Goal: Task Accomplishment & Management: Complete application form

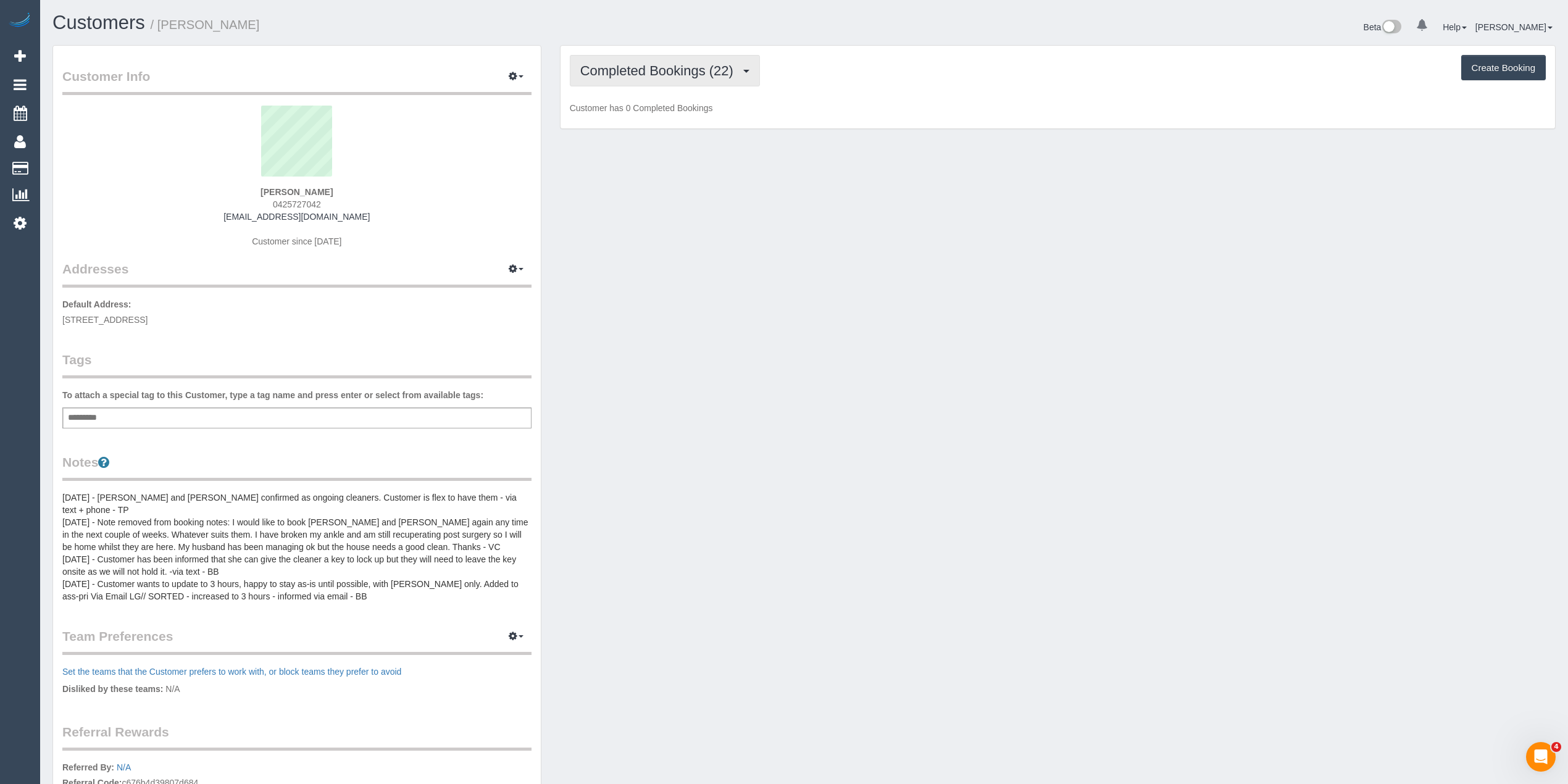
click at [611, 69] on span "Completed Bookings (22)" at bounding box center [659, 70] width 159 height 15
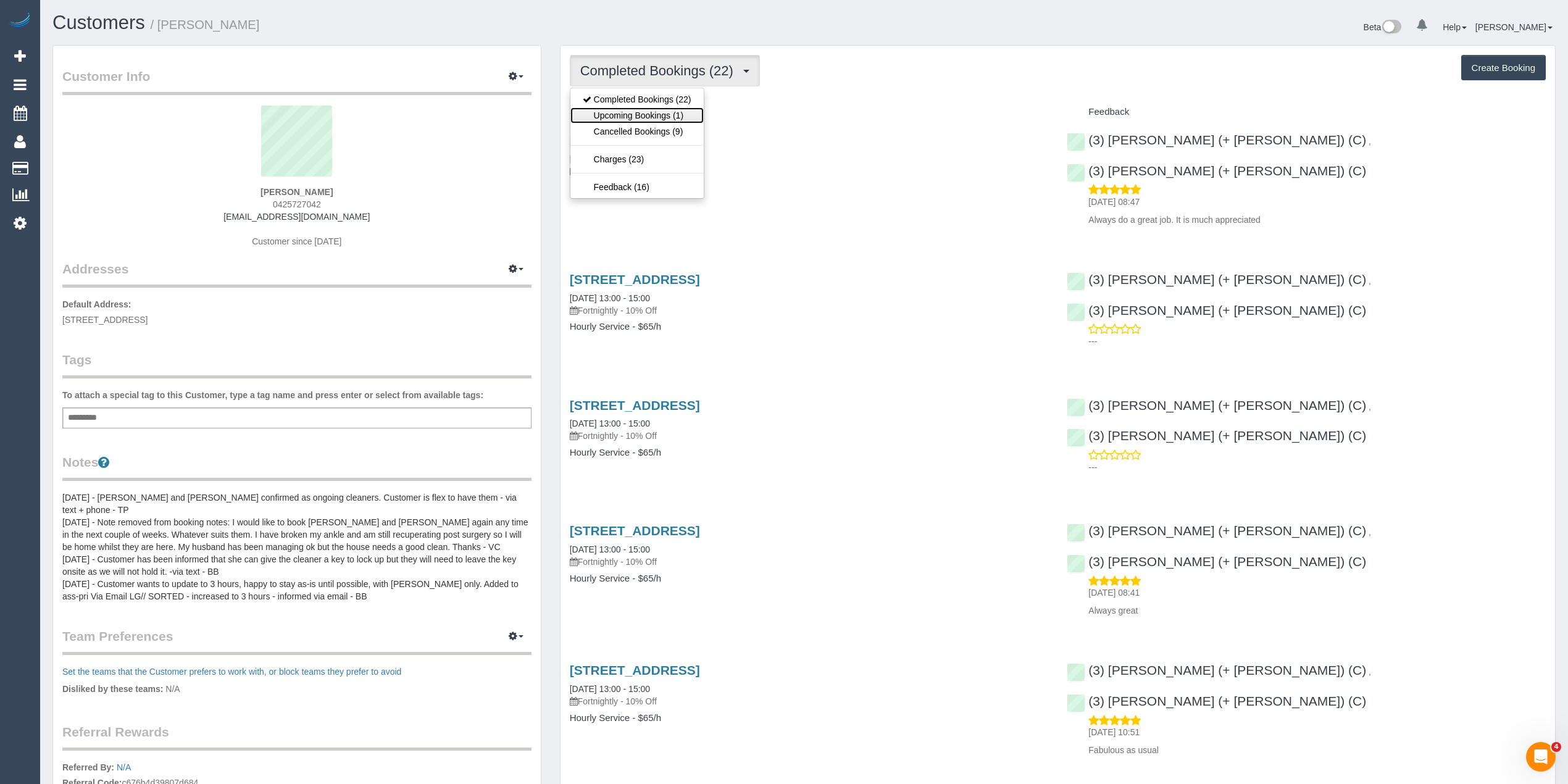
click at [625, 117] on link "Upcoming Bookings (1)" at bounding box center [637, 116] width 133 height 16
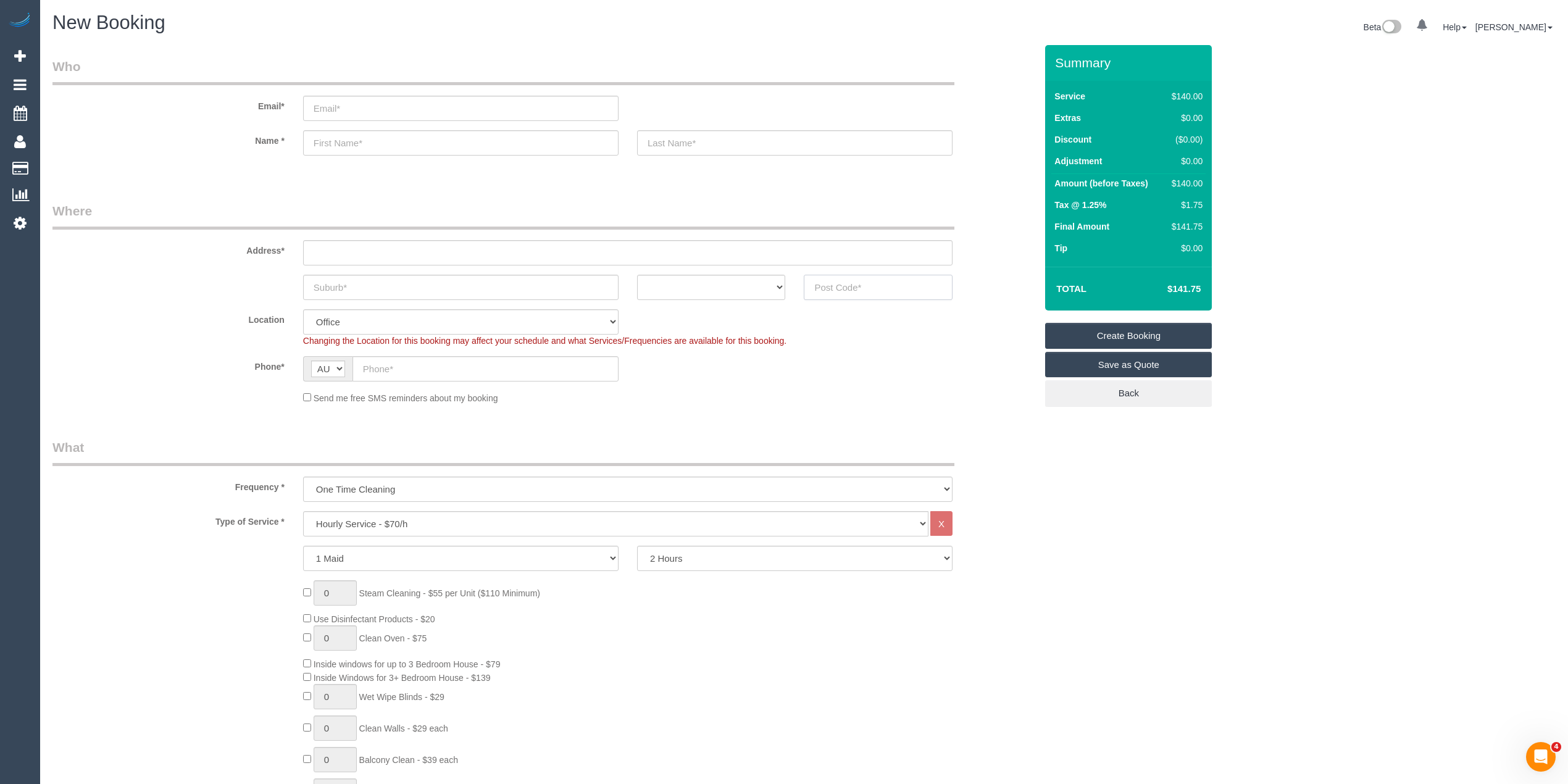
click at [868, 287] on input "text" at bounding box center [878, 287] width 149 height 26
type input "3178"
click at [347, 245] on input "text" at bounding box center [628, 253] width 649 height 26
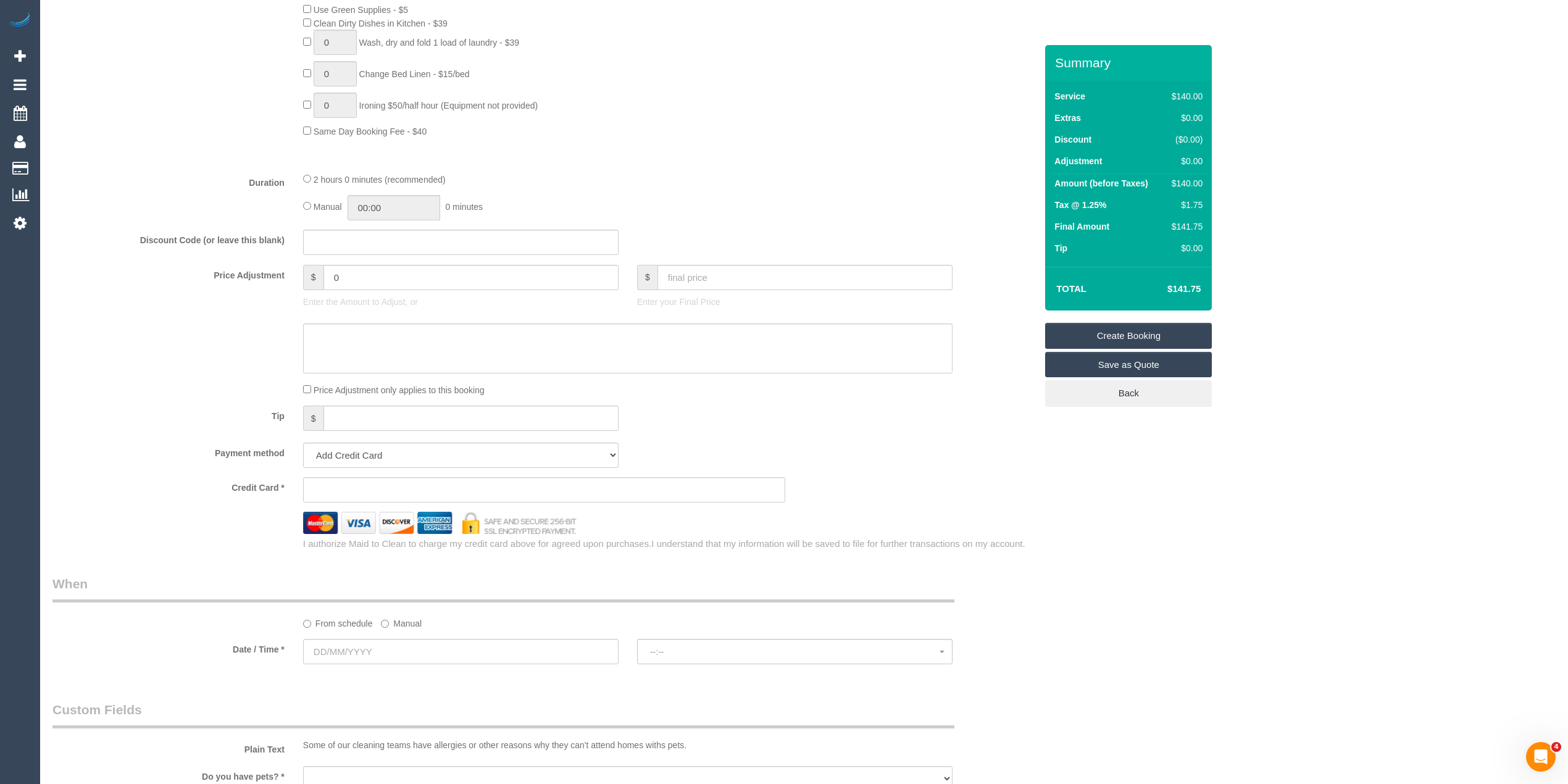
scroll to position [961, 0]
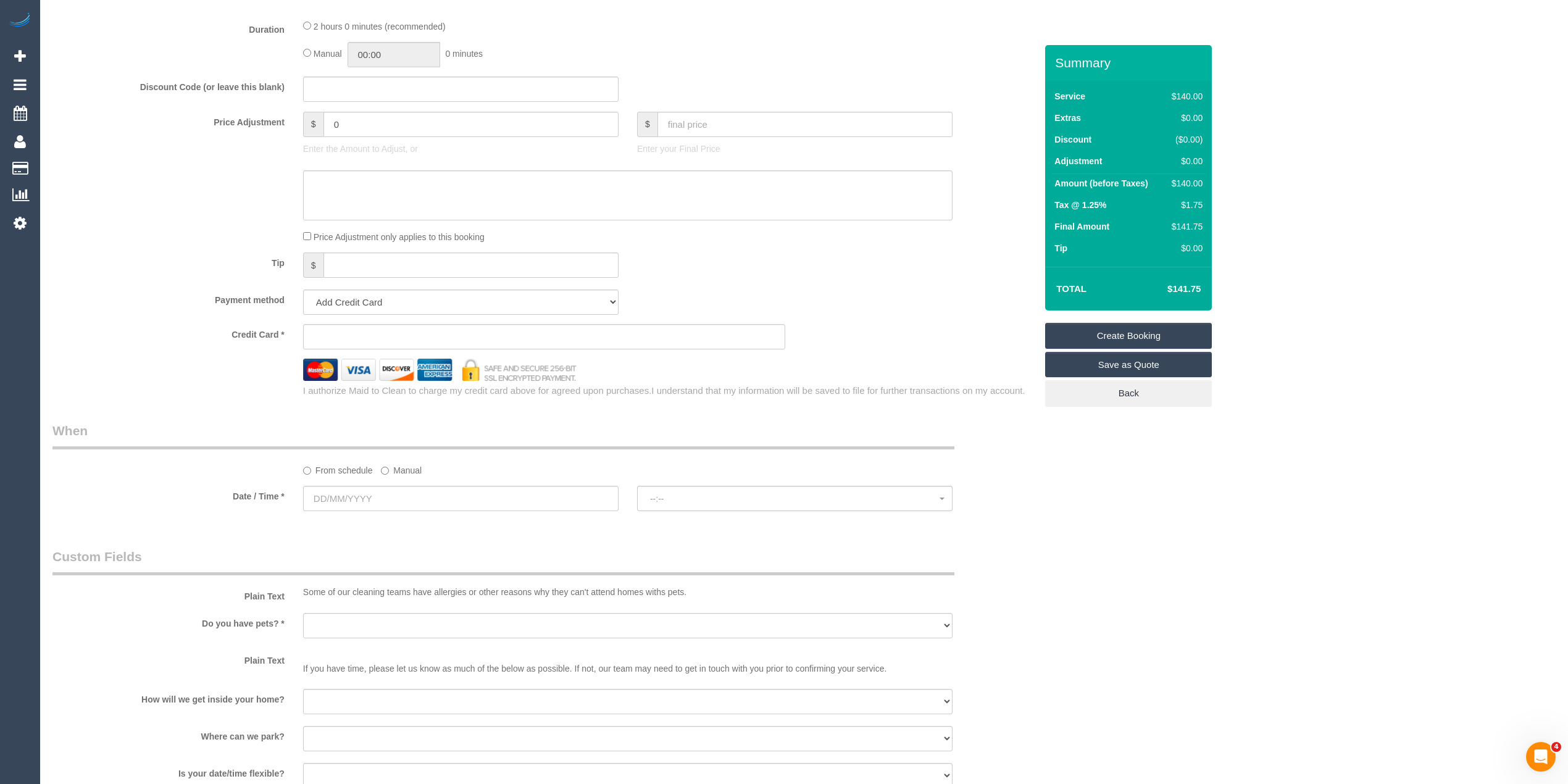
type input "-"
click at [363, 481] on sui-booking-spot "From schedule Manual Date / Time * --:-- --:--" at bounding box center [544, 467] width 983 height 92
click at [363, 500] on input "text" at bounding box center [461, 498] width 316 height 26
select select "48"
select select "object:2124"
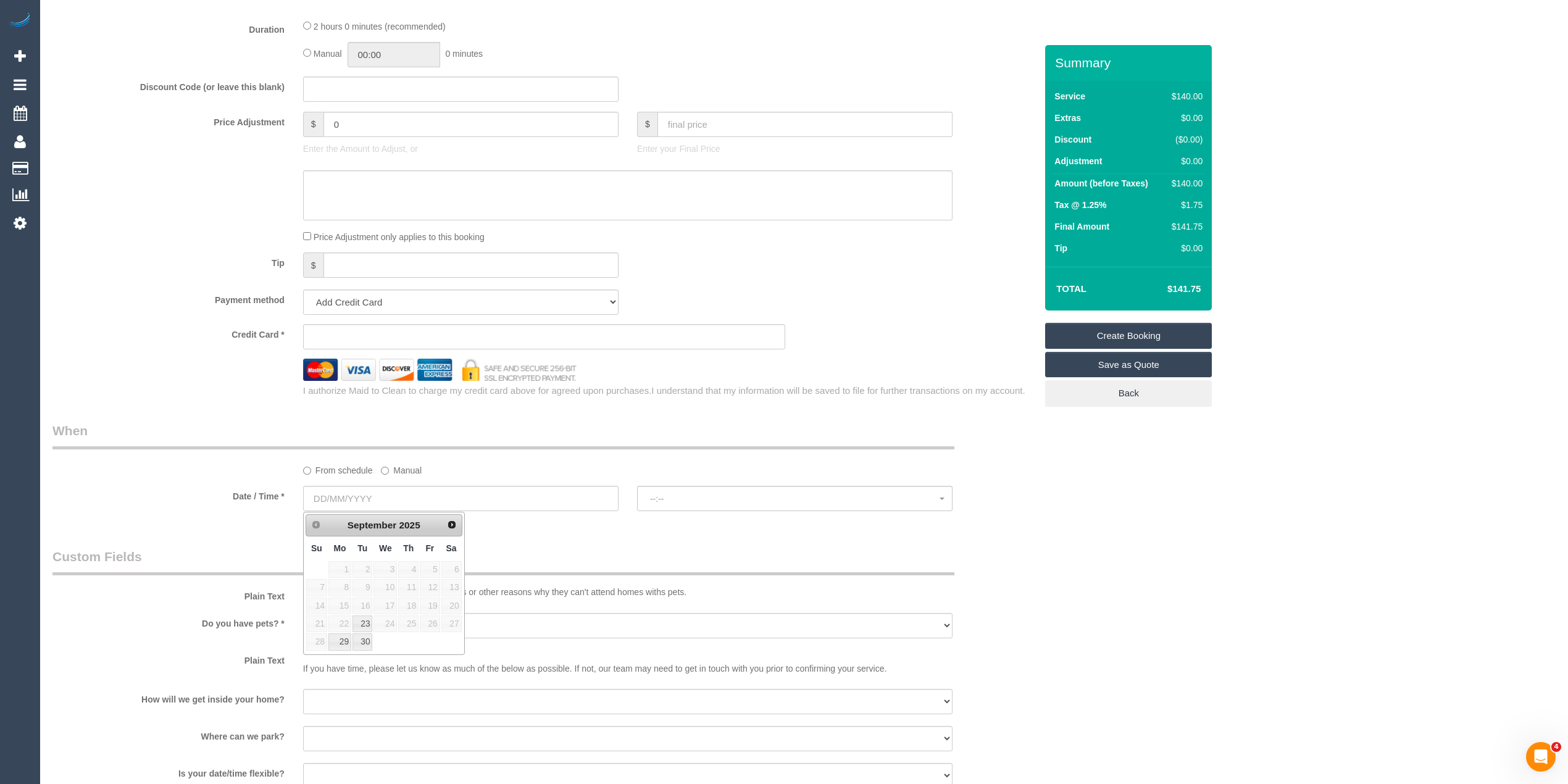
click at [358, 614] on span "16" at bounding box center [362, 606] width 20 height 17
click at [360, 623] on link "23" at bounding box center [362, 624] width 20 height 17
type input "23/09/2025"
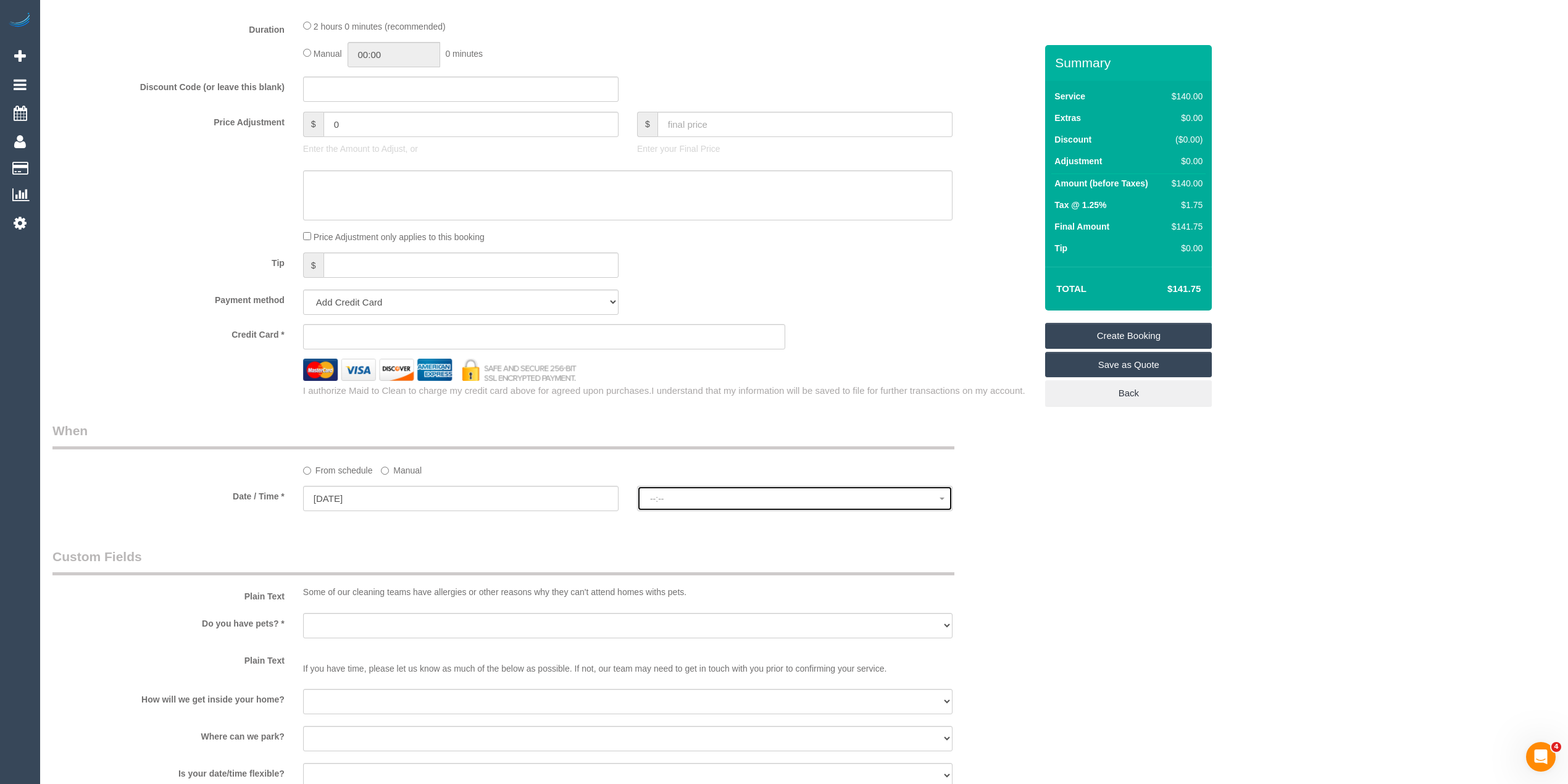
click at [704, 500] on span "--:--" at bounding box center [794, 498] width 289 height 10
select select "spot1"
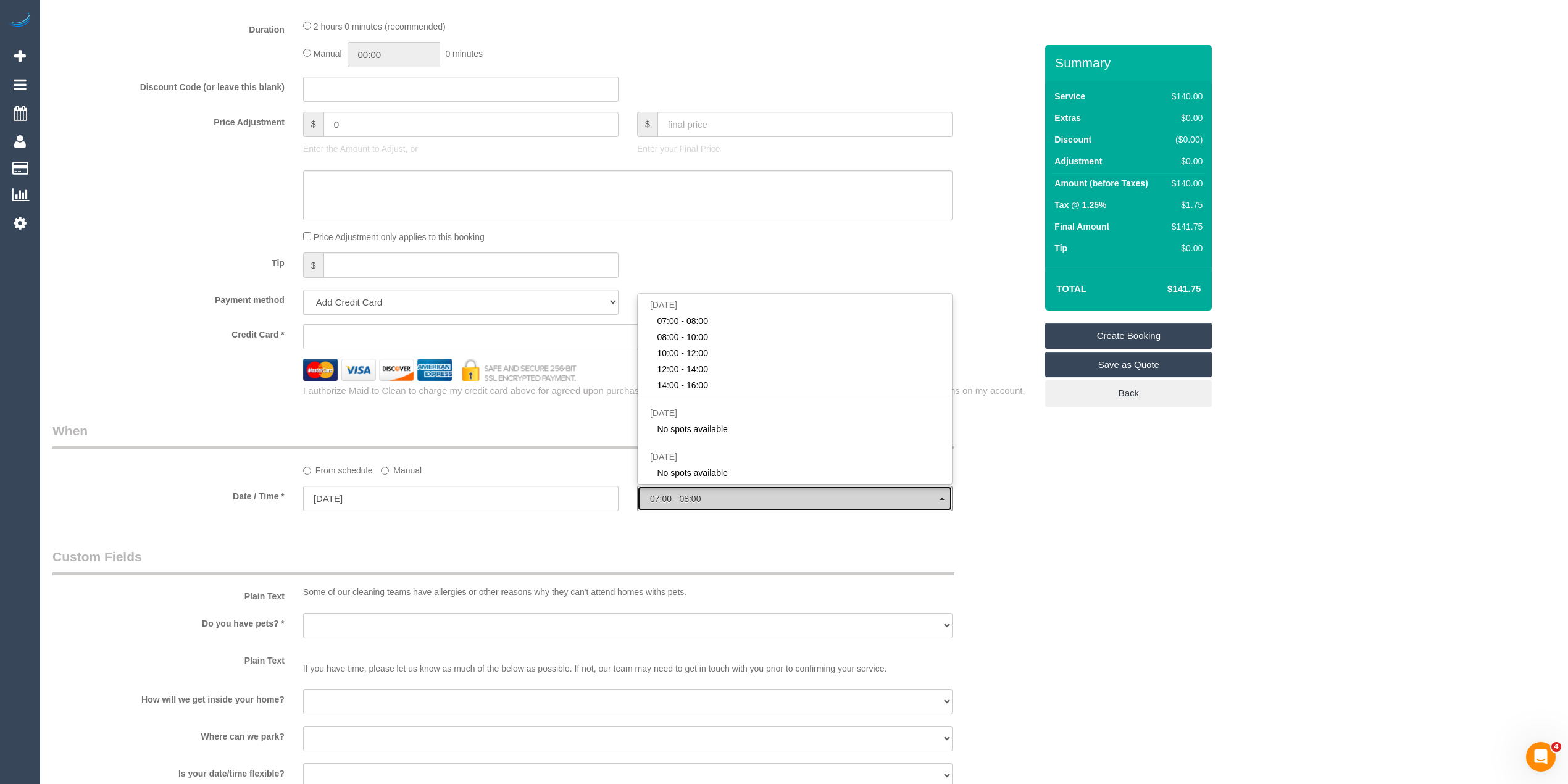
click at [704, 500] on span "07:00 - 08:00" at bounding box center [794, 498] width 289 height 10
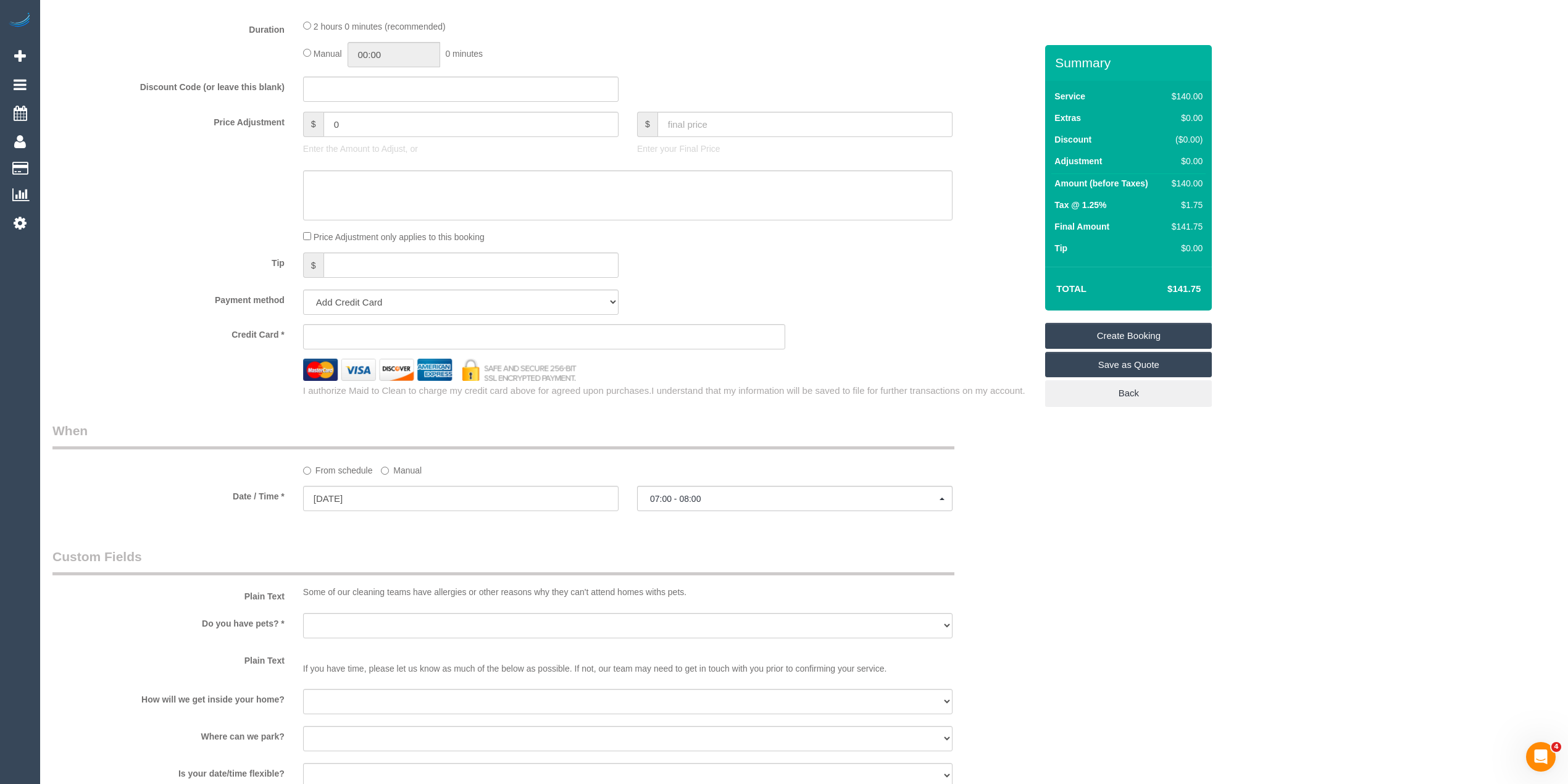
click at [1265, 559] on div "Who Email* Name * Where Address* - ACT NSW NT QLD SA TAS VIC WA 3178 Location O…" at bounding box center [805, 174] width 1504 height 2179
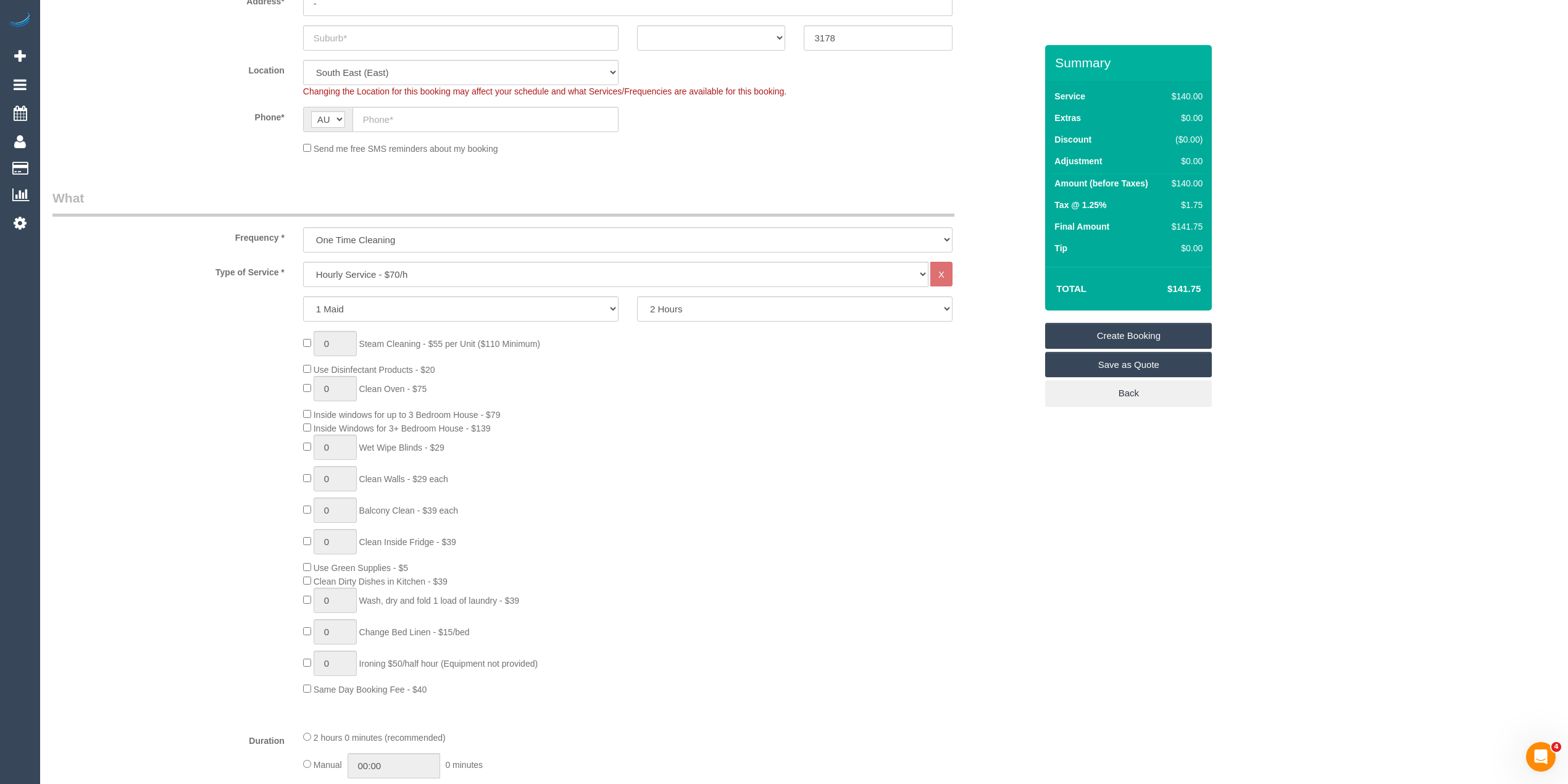
scroll to position [0, 0]
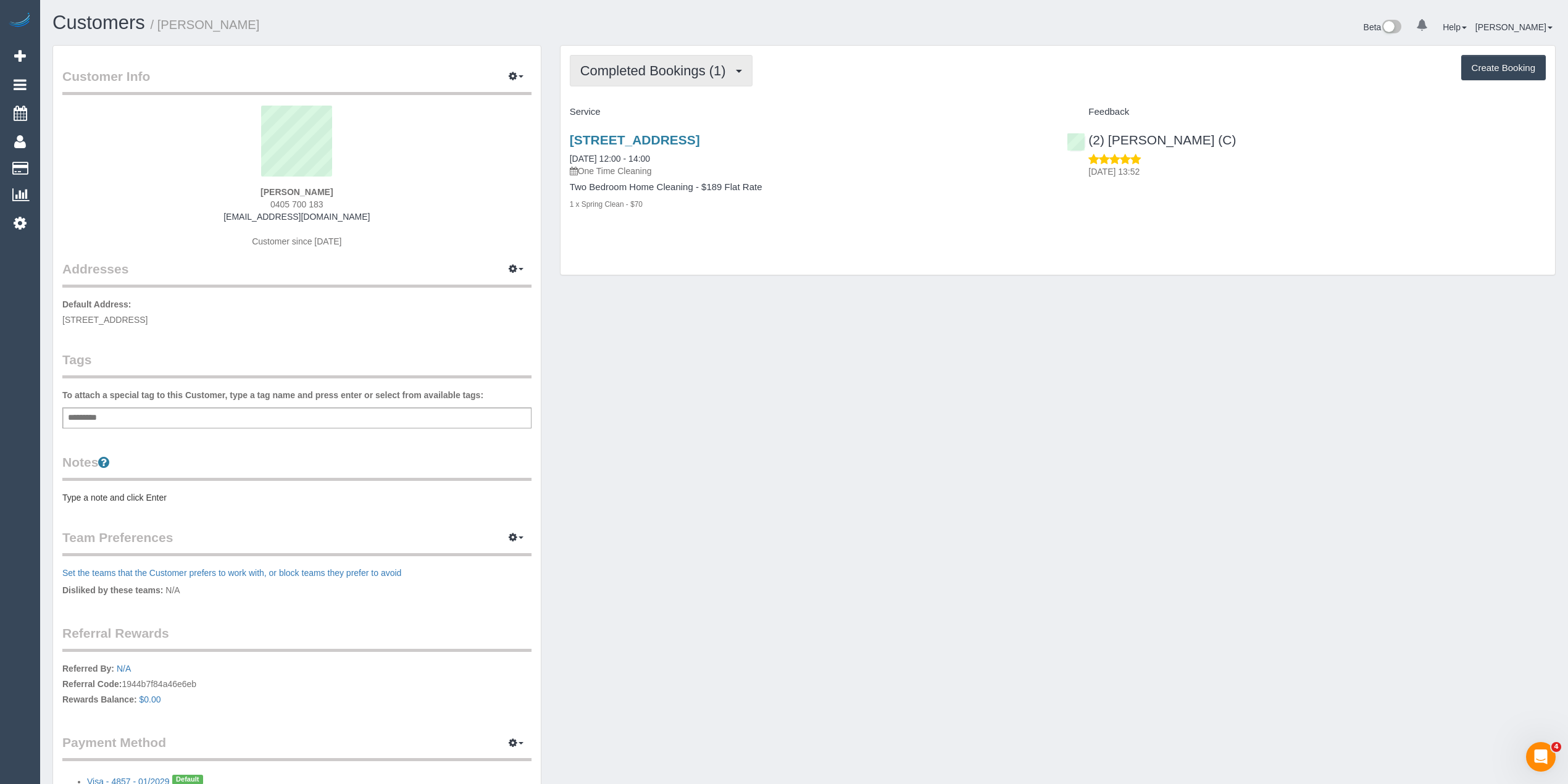
click at [630, 58] on button "Completed Bookings (1)" at bounding box center [661, 70] width 182 height 32
drag, startPoint x: 343, startPoint y: 218, endPoint x: 248, endPoint y: 218, distance: 95.0
click at [248, 218] on div "[PERSON_NAME] 0405 700 183 [EMAIL_ADDRESS][DOMAIN_NAME] Customer since [DATE]" at bounding box center [297, 182] width 469 height 155
copy link "[EMAIL_ADDRESS][DOMAIN_NAME]"
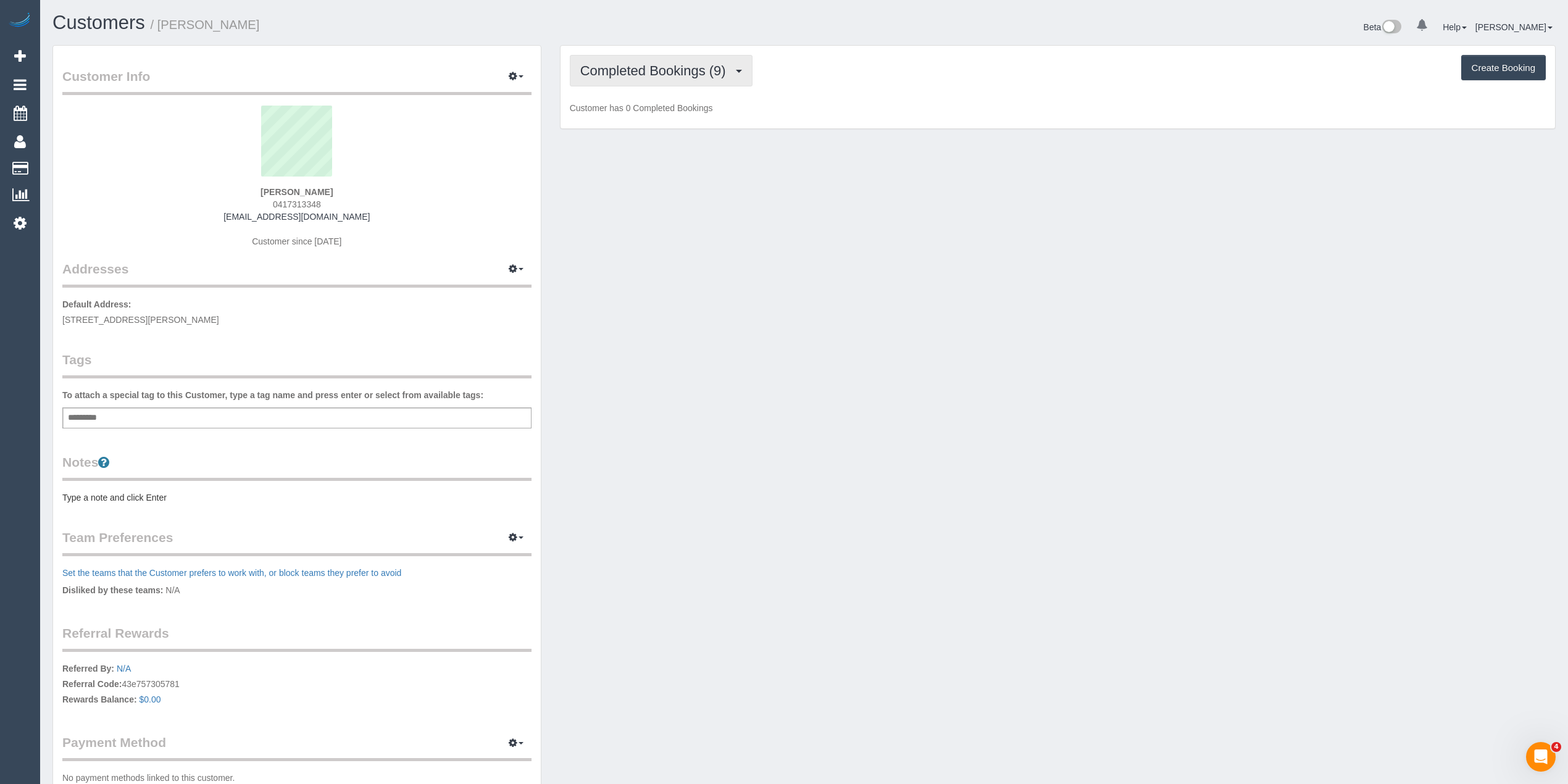
click at [649, 81] on button "Completed Bookings (9)" at bounding box center [661, 70] width 182 height 32
click at [640, 67] on span "Completed Bookings (9)" at bounding box center [656, 70] width 152 height 15
